Goal: Information Seeking & Learning: Find specific fact

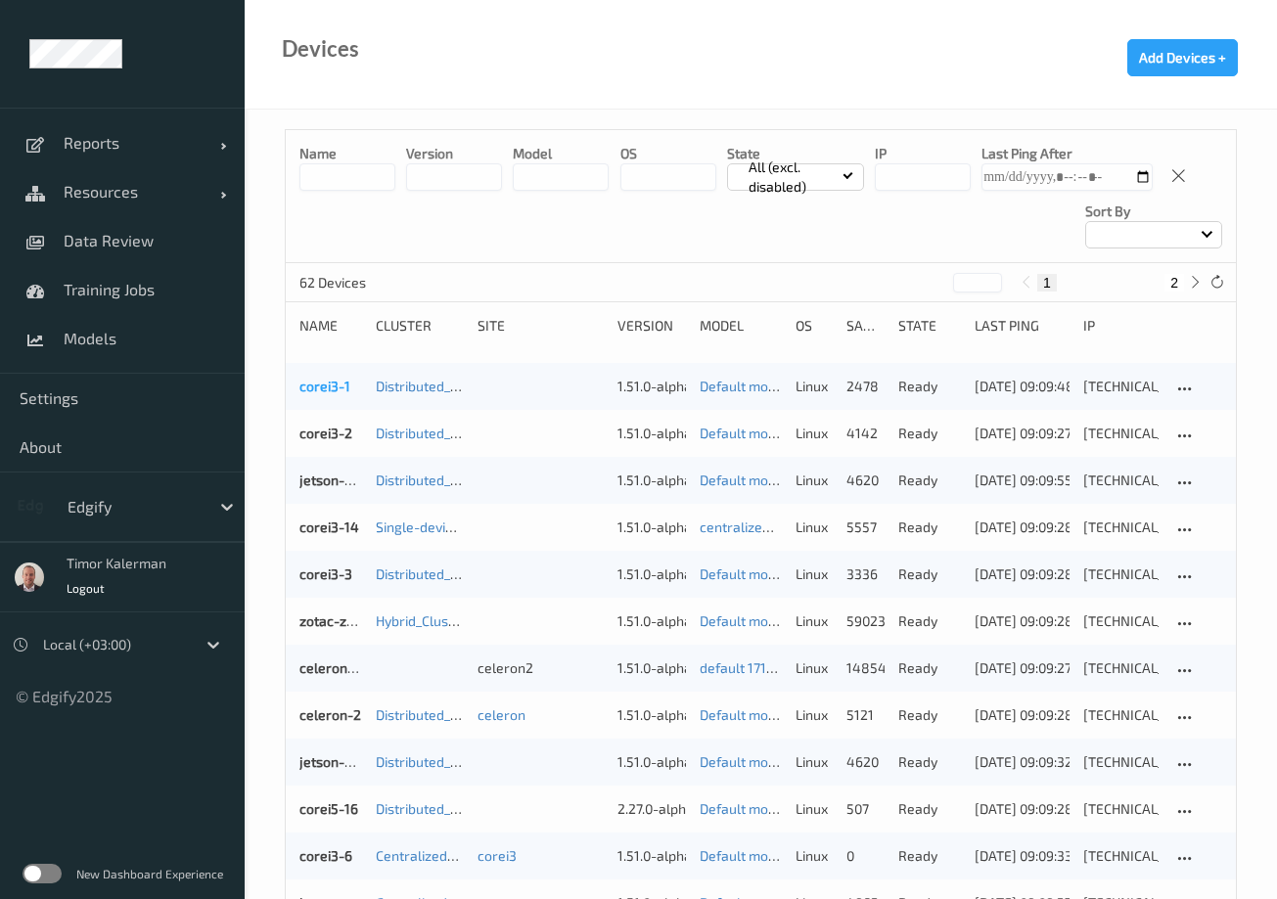
click at [317, 380] on link "corei3-1" at bounding box center [324, 386] width 51 height 17
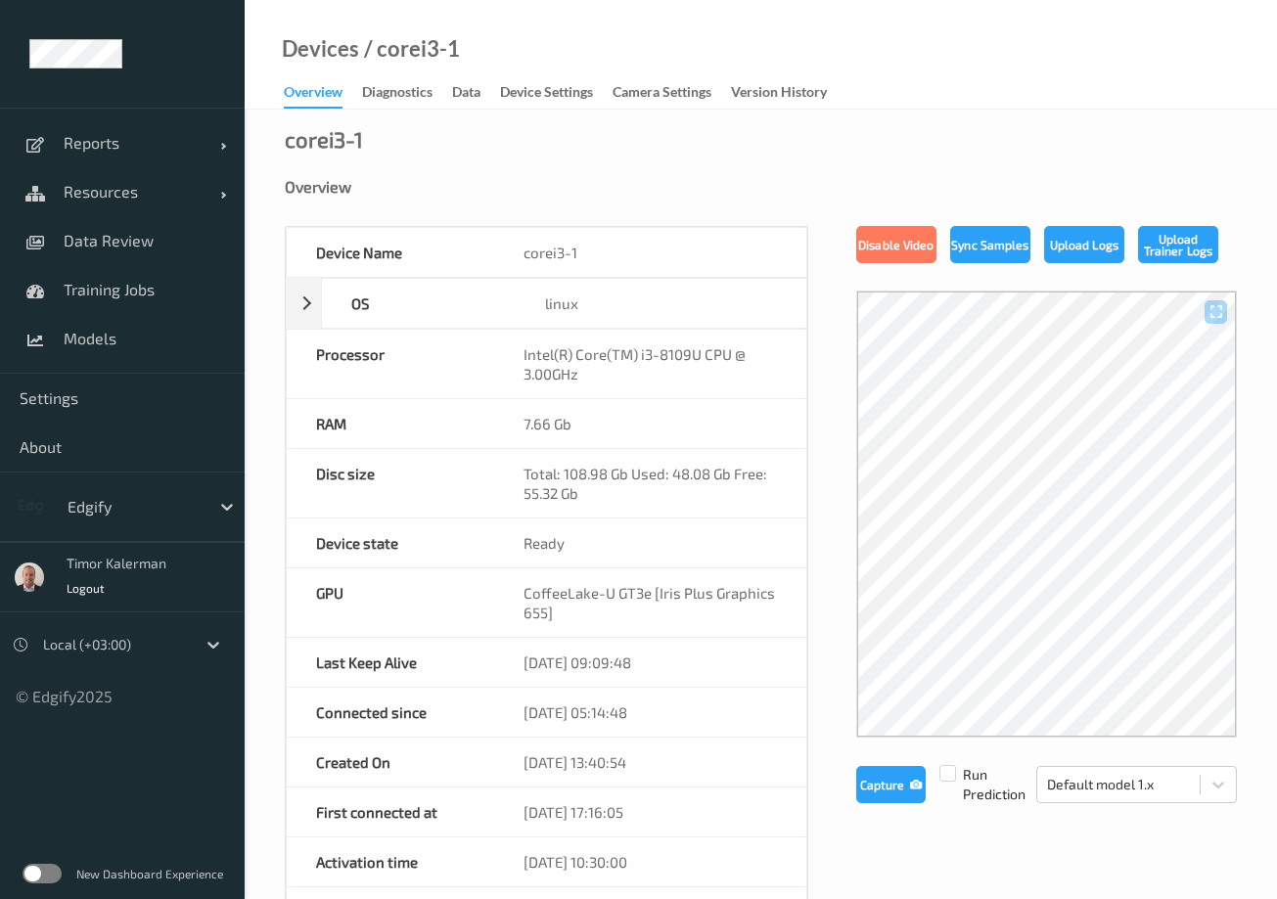
click at [51, 868] on label at bounding box center [42, 874] width 39 height 20
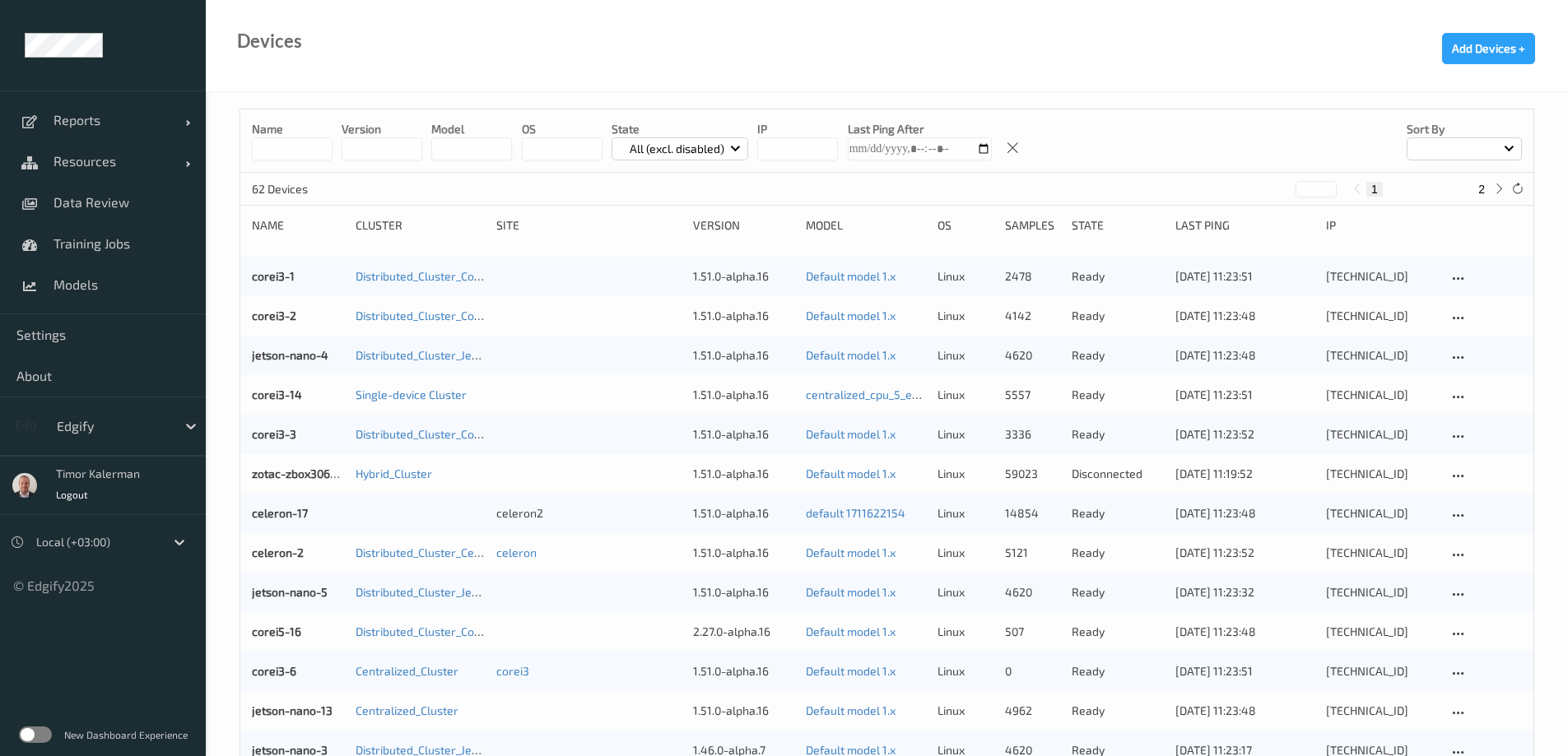
click at [276, 463] on div "zotac-zbox3060-1 Hybrid_Cluster 1.51.0-alpha.16 Default model 1.x linux 59023 d…" at bounding box center [887, 473] width 1293 height 40
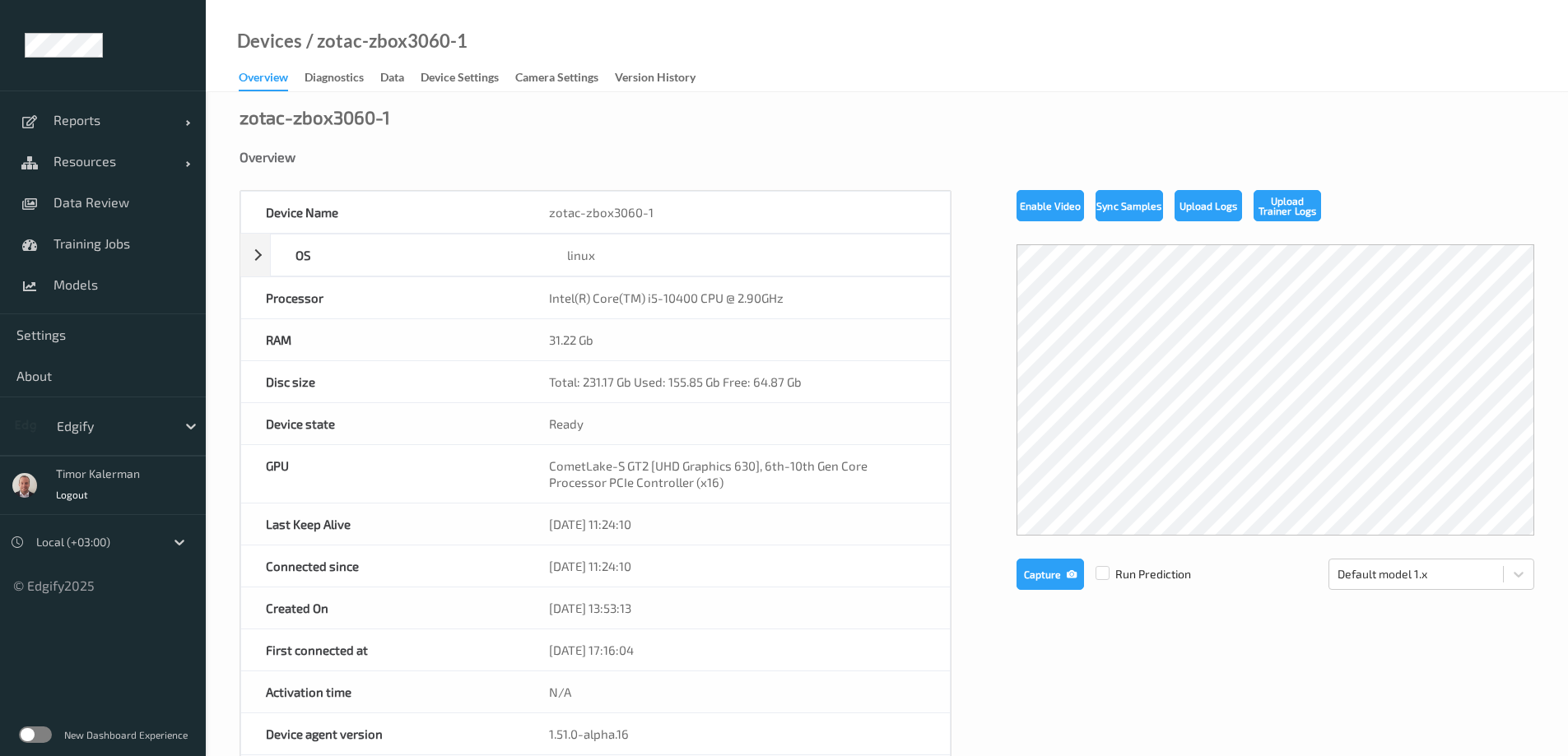
click at [716, 474] on div "CometLake-S GT2 [UHD Graphics 630], 6th-10th Gen Core Processor PCIe Controller…" at bounding box center [737, 473] width 426 height 57
click at [624, 486] on div "CometLake-S GT2 [UHD Graphics 630], 6th-10th Gen Core Processor PCIe Controller…" at bounding box center [737, 473] width 426 height 57
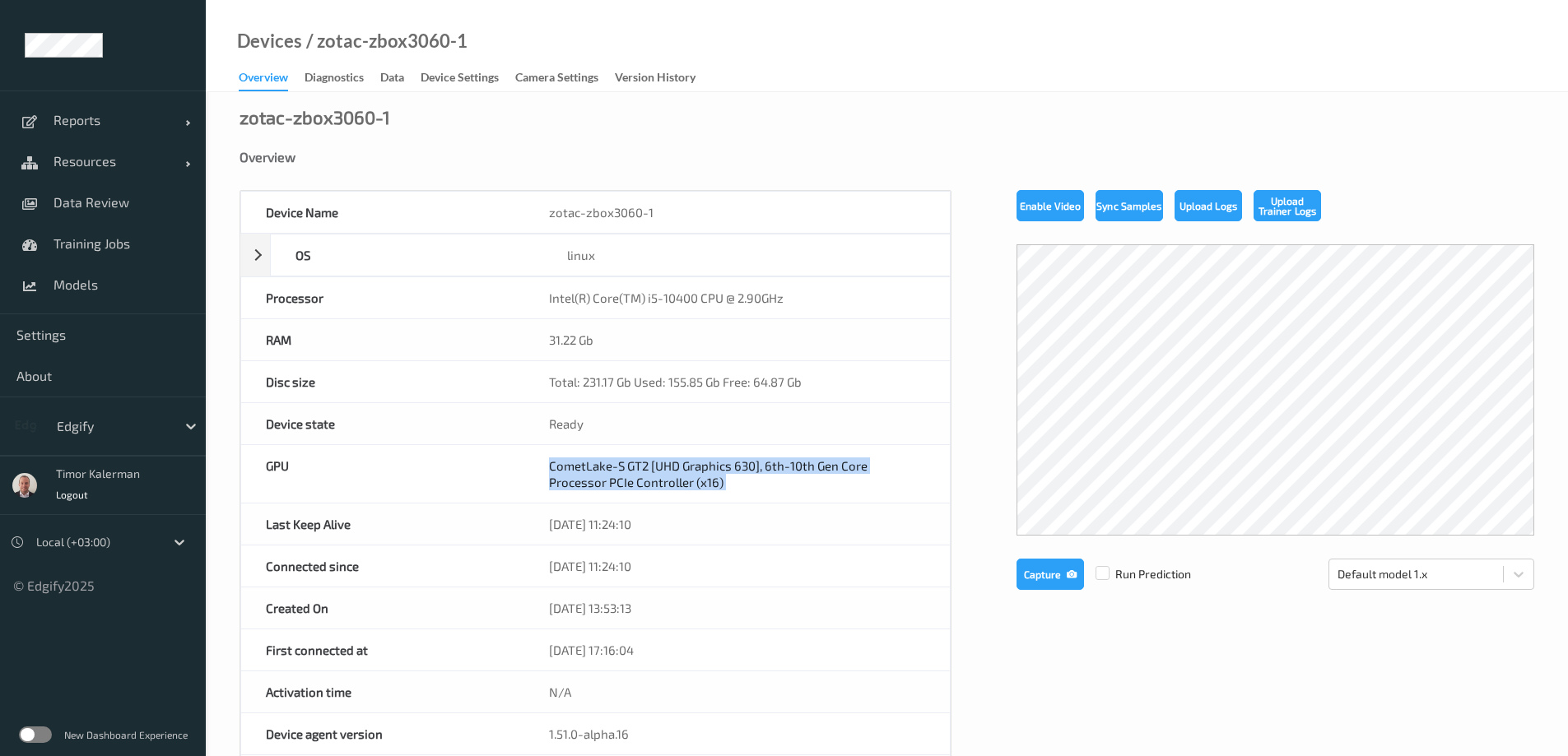
drag, startPoint x: 624, startPoint y: 486, endPoint x: 697, endPoint y: 480, distance: 73.2
click at [626, 484] on div "CometLake-S GT2 [UHD Graphics 630], 6th-10th Gen Core Processor PCIe Controller…" at bounding box center [737, 473] width 426 height 57
click at [689, 301] on div "Intel(R) Core(TM) i5-10400 CPU @ 2.90GHz" at bounding box center [737, 298] width 426 height 41
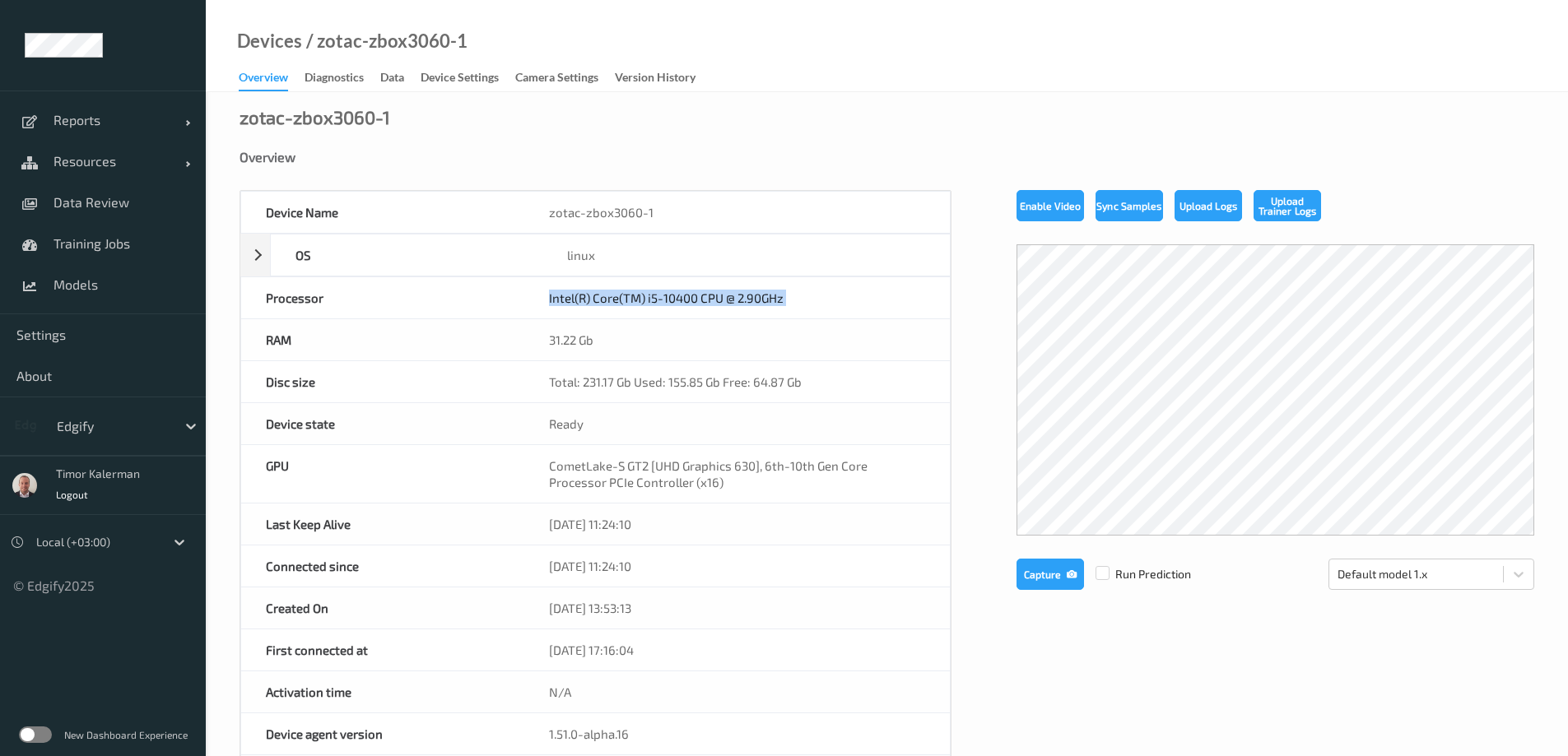
click at [690, 301] on div "Intel(R) Core(TM) i5-10400 CPU @ 2.90GHz" at bounding box center [737, 298] width 426 height 41
click at [699, 371] on div "Total: 231.17 Gb Used: 155.85 Gb Free: 64.87 Gb" at bounding box center [737, 382] width 426 height 41
click at [718, 288] on div "Intel(R) Core(TM) i5-10400 CPU @ 2.90GHz" at bounding box center [737, 298] width 426 height 41
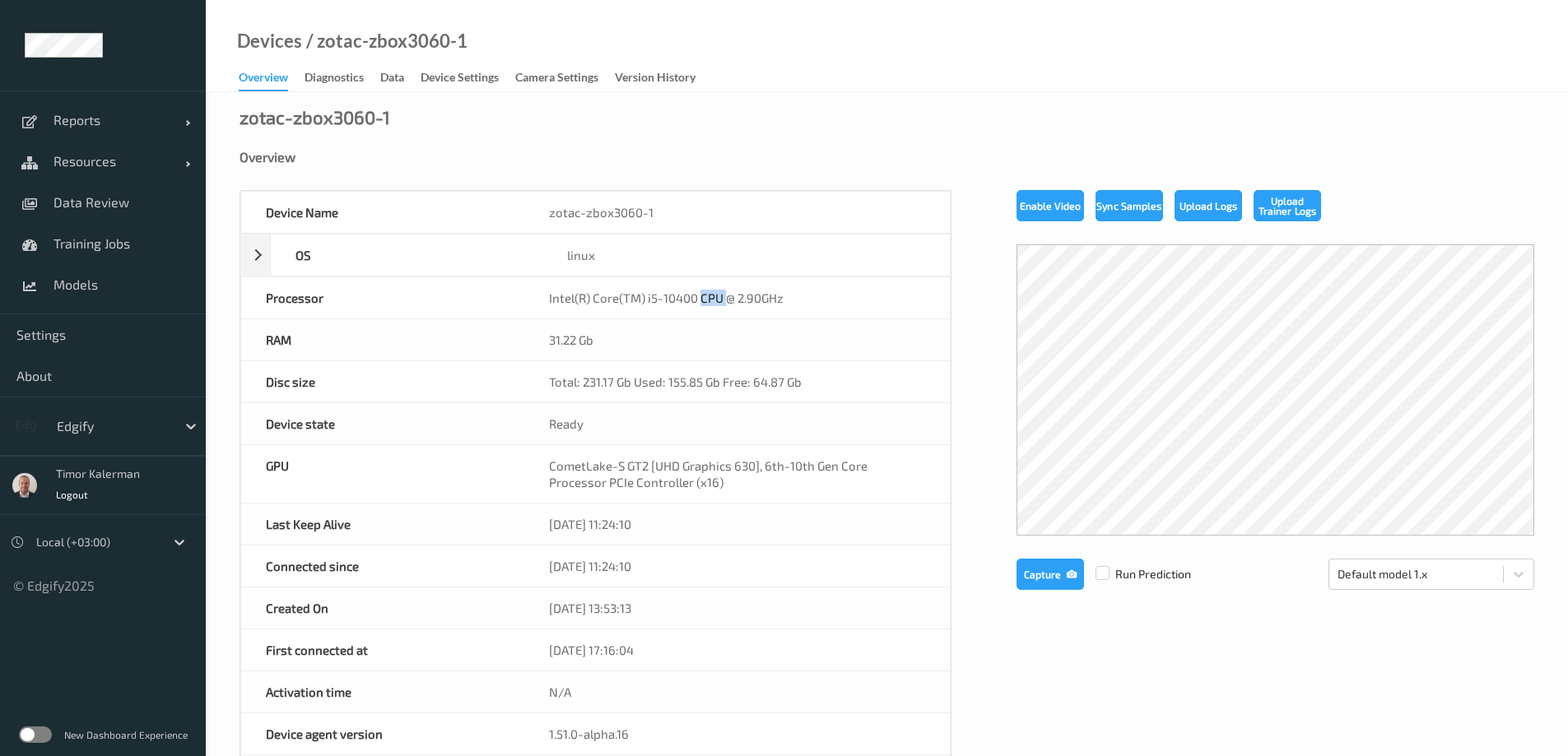
click at [718, 288] on div "Intel(R) Core(TM) i5-10400 CPU @ 2.90GHz" at bounding box center [737, 298] width 426 height 41
click at [724, 377] on div "Total: 231.17 Gb Used: 155.85 Gb Free: 64.87 Gb" at bounding box center [737, 382] width 426 height 41
drag, startPoint x: 724, startPoint y: 377, endPoint x: 717, endPoint y: 324, distance: 53.5
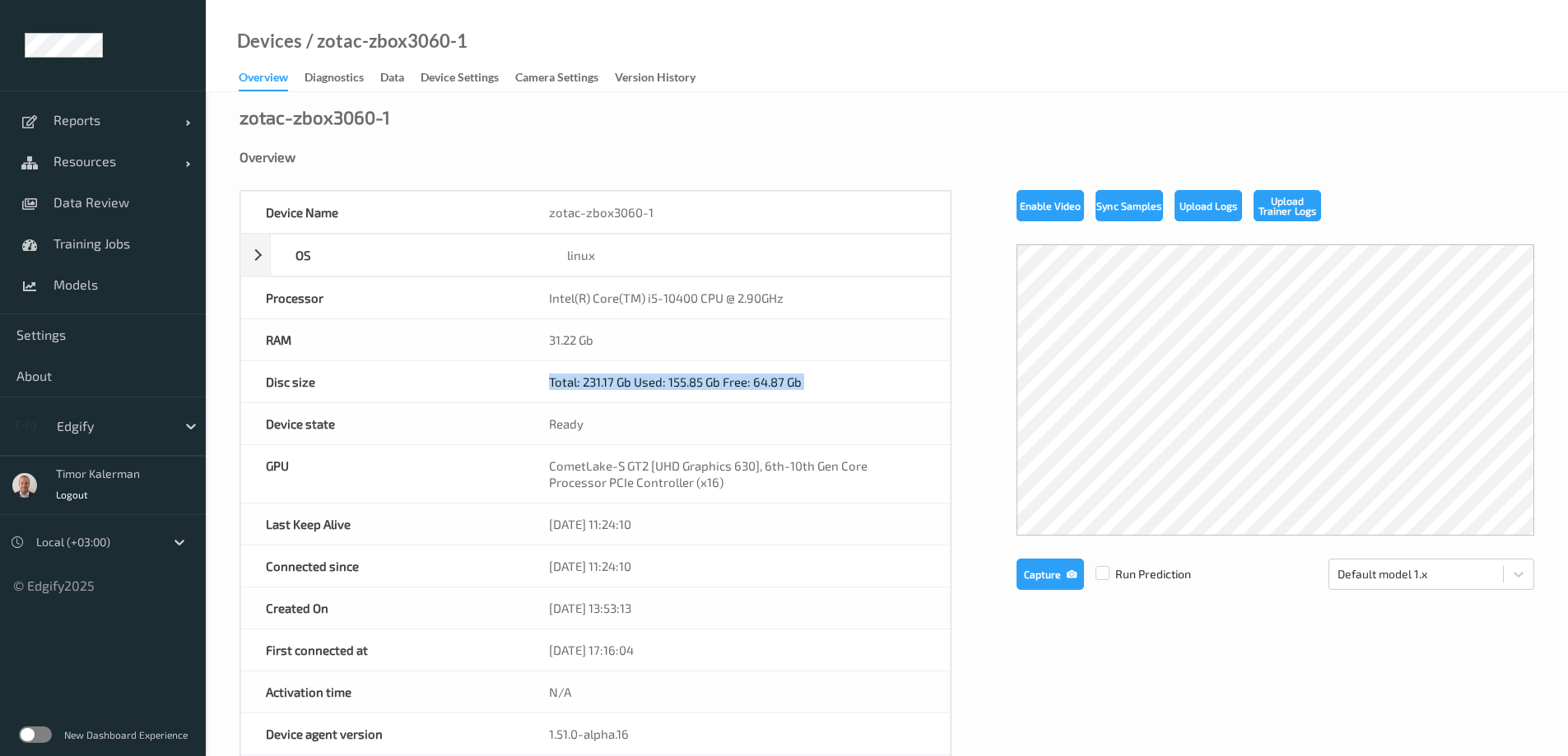
click at [722, 373] on div "Total: 231.17 Gb Used: 155.85 Gb Free: 64.87 Gb" at bounding box center [737, 382] width 426 height 41
click at [717, 299] on div "Intel(R) Core(TM) i5-10400 CPU @ 2.90GHz" at bounding box center [737, 298] width 426 height 41
copy div "Intel(R) Core(TM) i5-10400 CPU @ 2.90GHz"
